Goal: Obtain resource: Download file/media

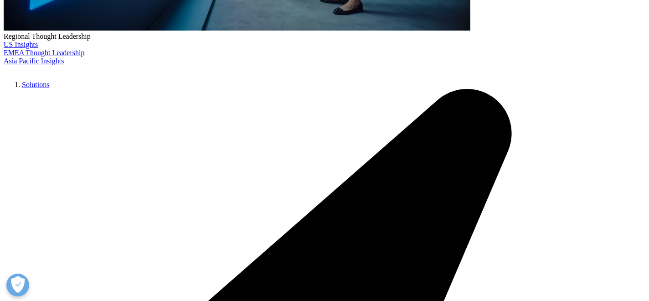
scroll to position [357, 0]
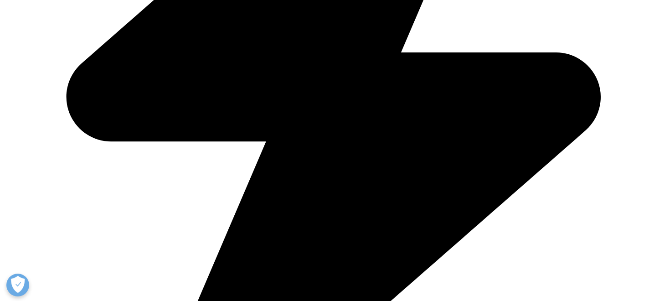
scroll to position [437, 0]
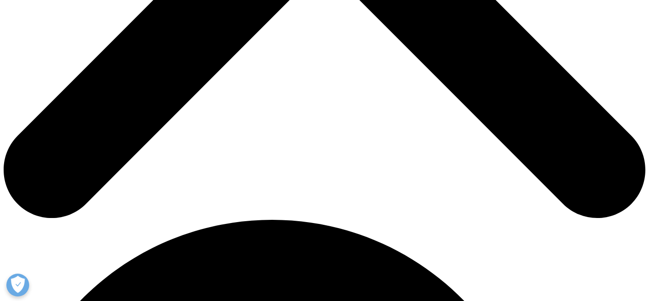
type input "Kohei"
type input "Kawaguchi"
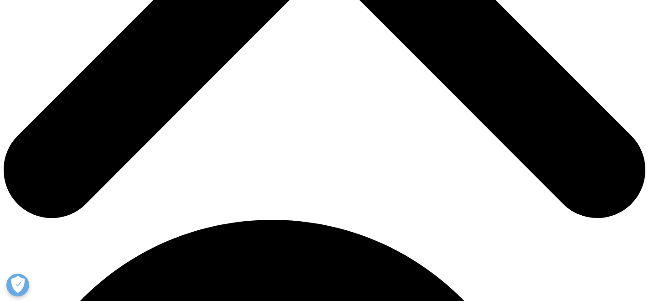
type input "l"
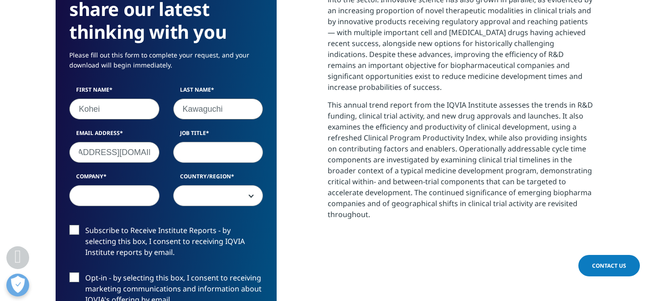
type input "leadershipacare@gmail.com"
click at [201, 149] on input "Job Title" at bounding box center [218, 152] width 90 height 21
type input "NA"
click at [95, 202] on input "Company" at bounding box center [114, 195] width 90 height 21
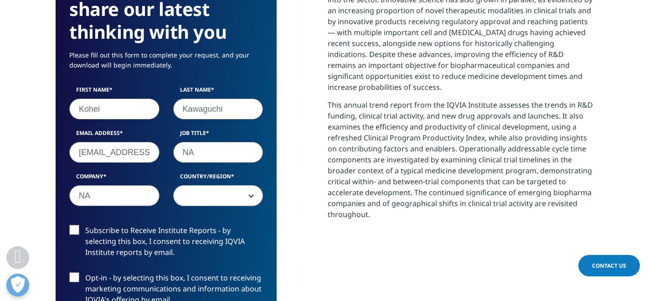
type input "NA"
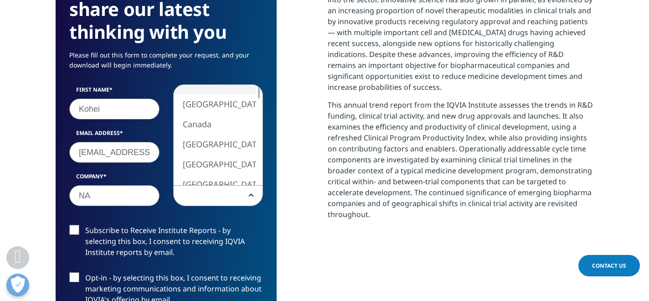
click at [195, 202] on span at bounding box center [218, 196] width 89 height 21
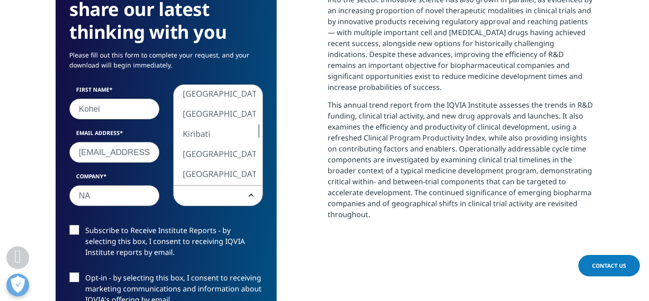
select select "[GEOGRAPHIC_DATA]"
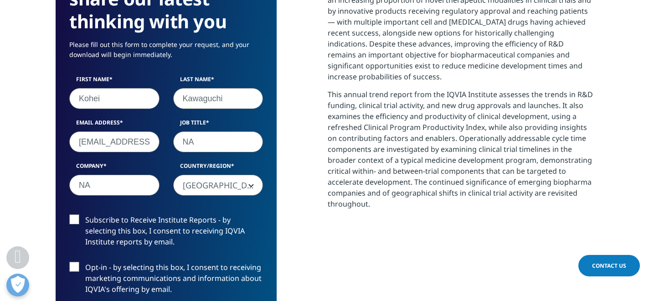
scroll to position [449, 0]
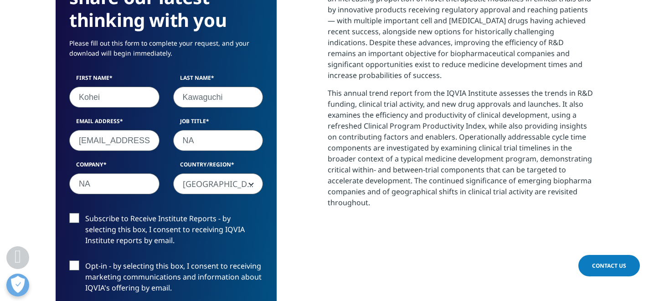
drag, startPoint x: 228, startPoint y: 97, endPoint x: 187, endPoint y: 93, distance: 40.7
click at [187, 93] on input "Kawaguchi" at bounding box center [218, 97] width 90 height 21
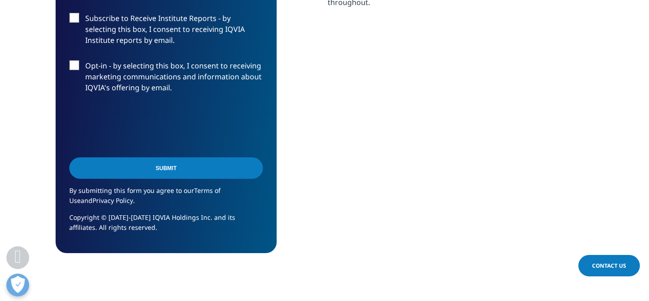
scroll to position [651, 0]
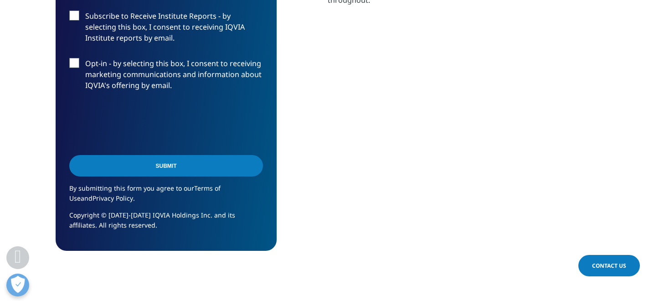
click at [101, 177] on div "Submit" at bounding box center [166, 166] width 194 height 33
click at [98, 169] on input "Submit" at bounding box center [166, 165] width 194 height 21
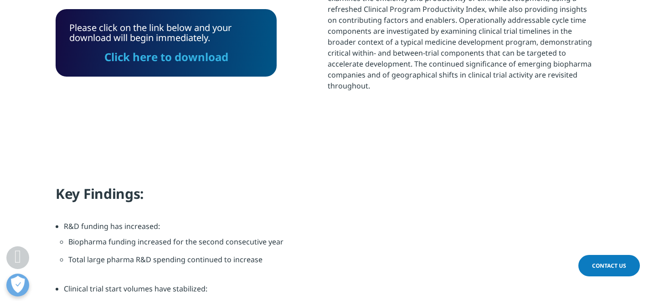
scroll to position [559, 0]
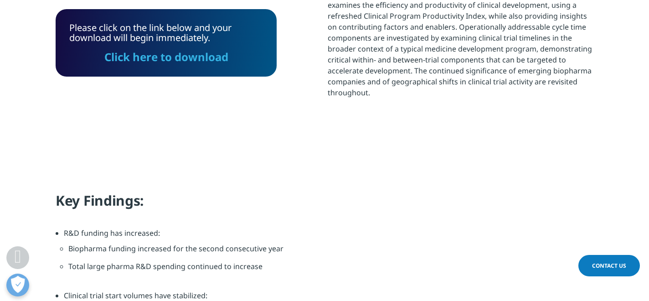
click at [122, 57] on link "Click here to download" at bounding box center [166, 56] width 124 height 15
